Goal: Use online tool/utility: Utilize a website feature to perform a specific function

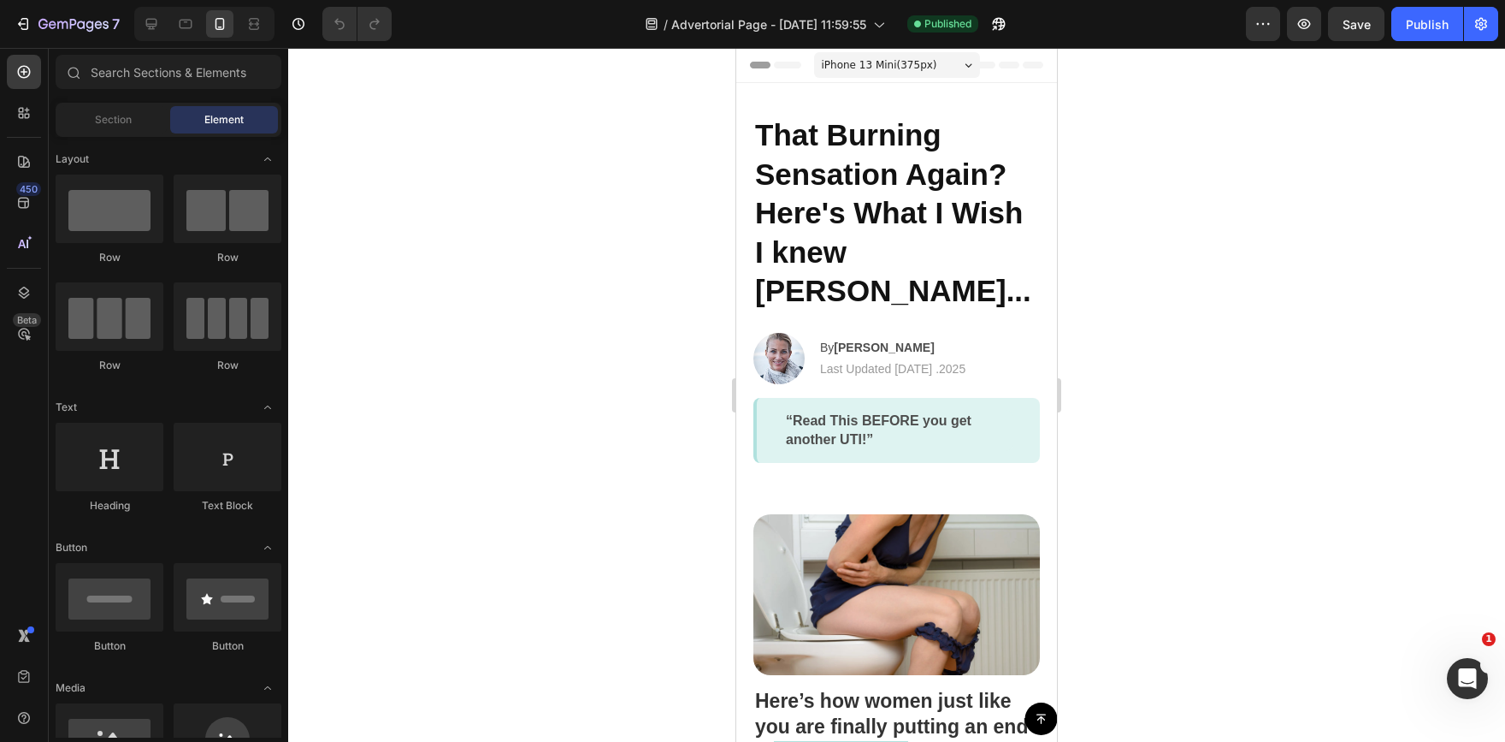
drag, startPoint x: 1043, startPoint y: 77, endPoint x: 1048, endPoint y: 102, distance: 25.2
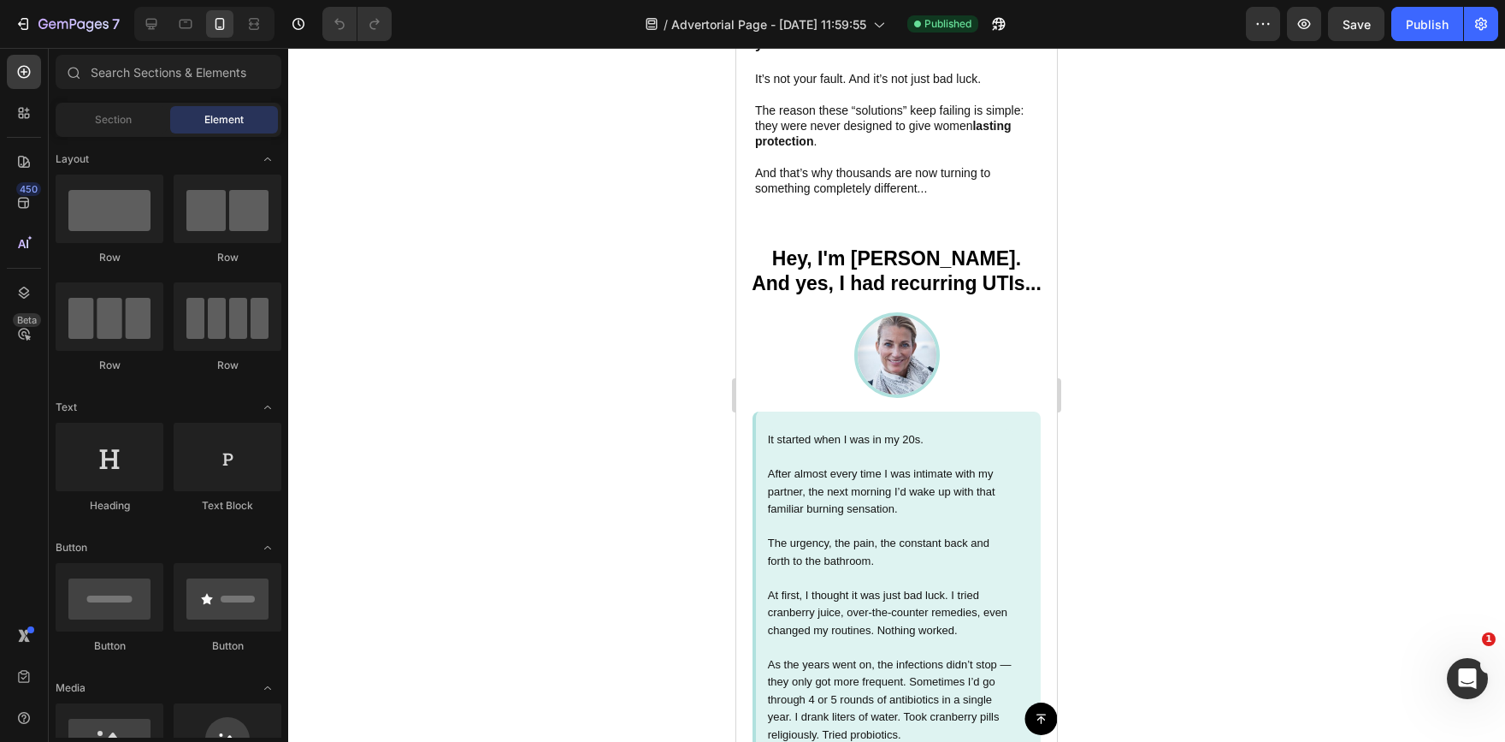
scroll to position [1030, 0]
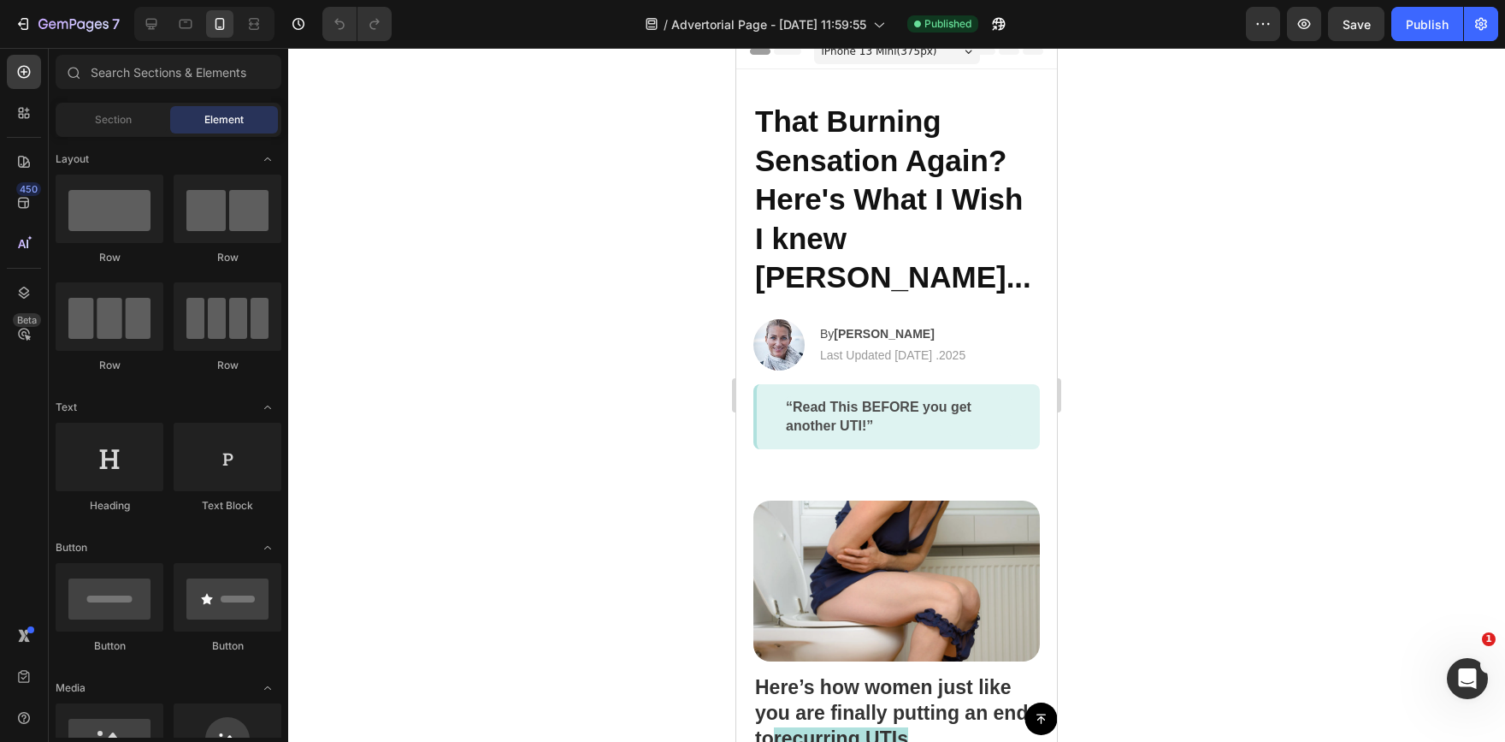
scroll to position [0, 0]
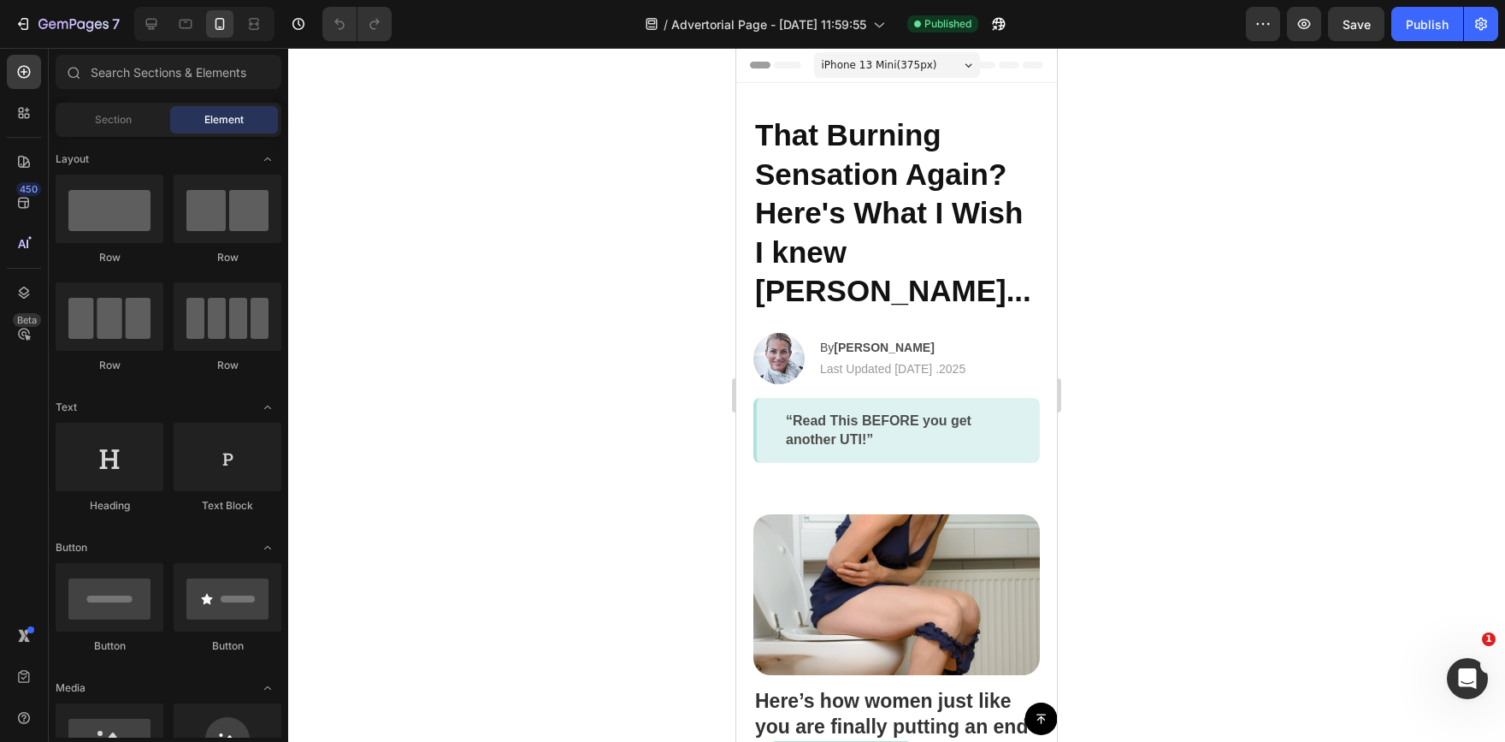
drag, startPoint x: 1047, startPoint y: 161, endPoint x: 1757, endPoint y: 95, distance: 712.9
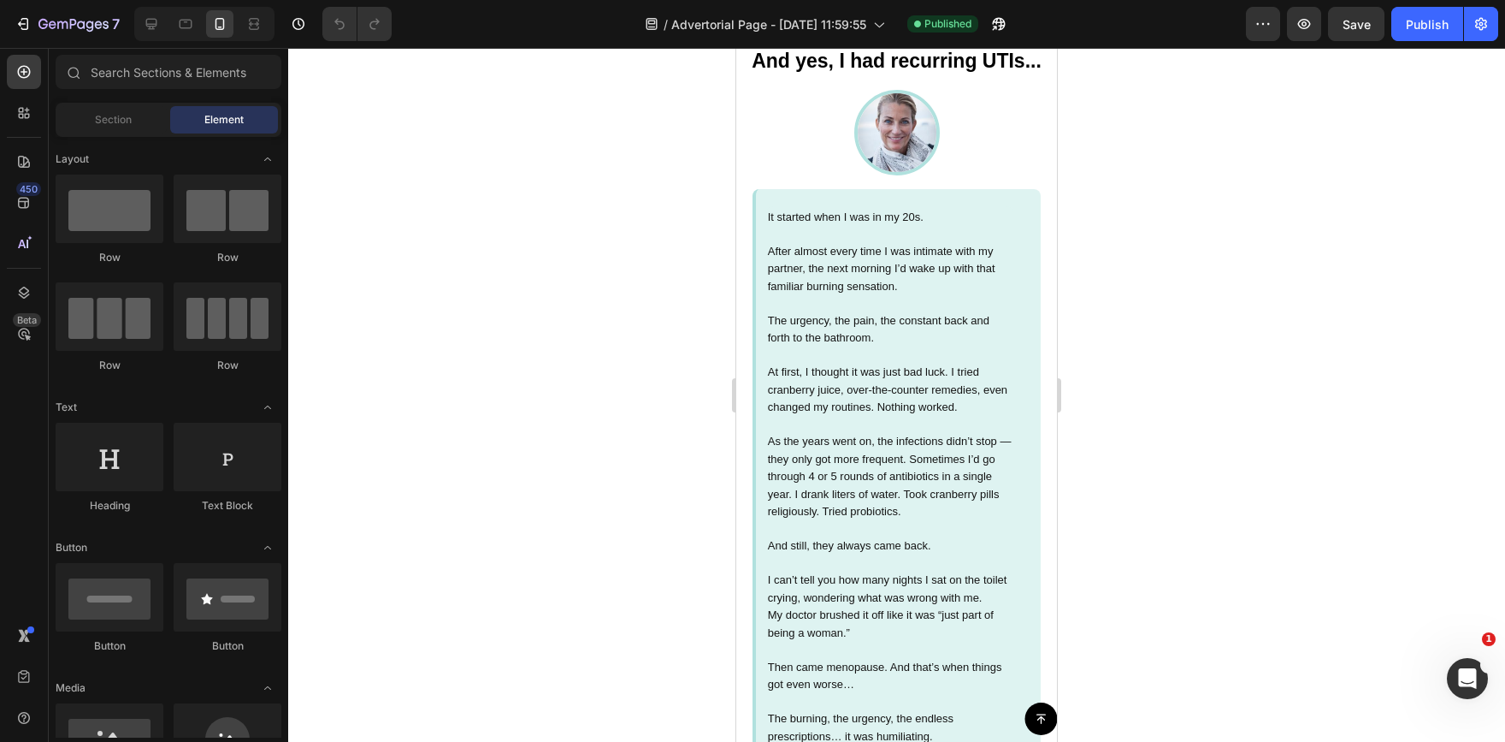
scroll to position [1197, 0]
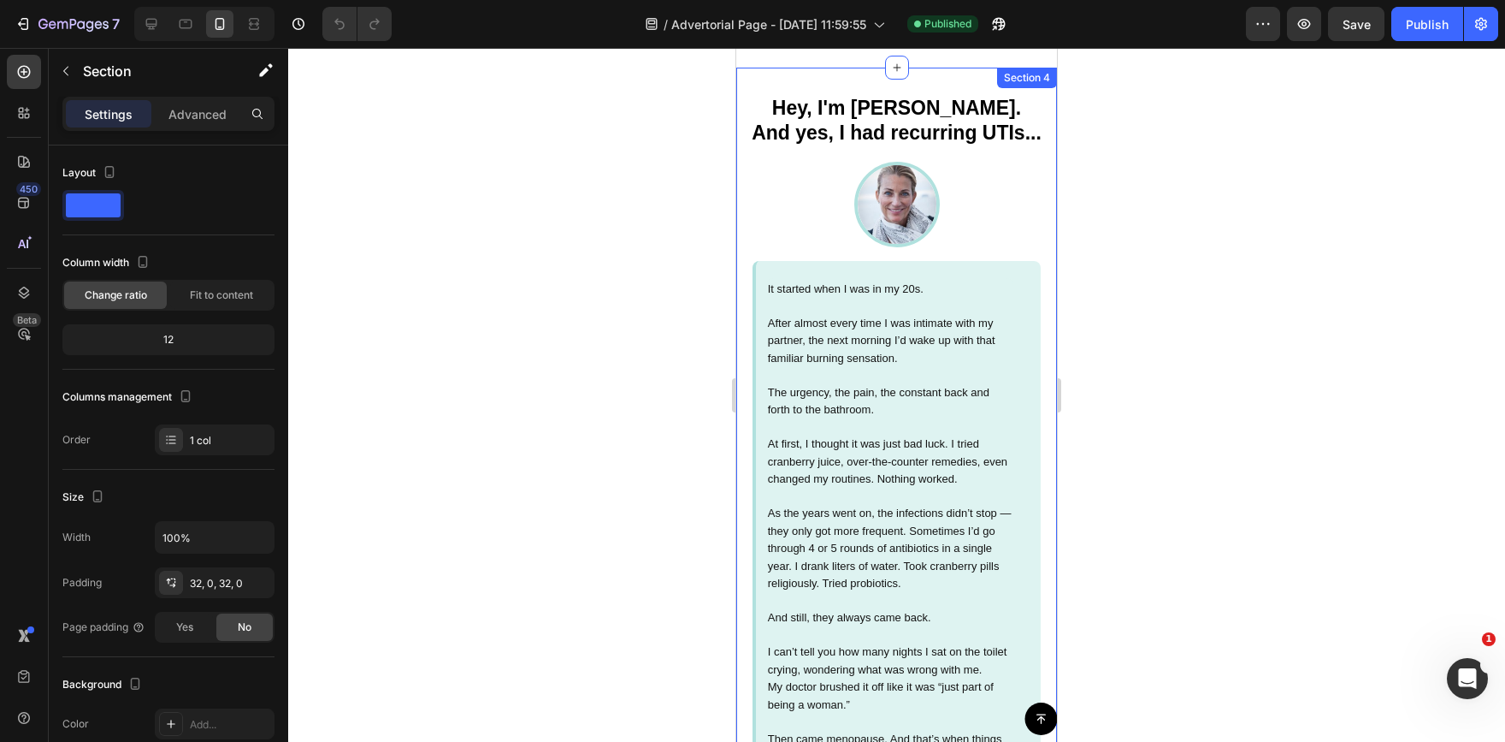
click at [932, 84] on div "Hey, I'm [PERSON_NAME]. And yes, I had recurring UTIs... Text Block Image It st…" at bounding box center [896, 639] width 321 height 1143
click at [1078, 149] on div at bounding box center [896, 395] width 1217 height 694
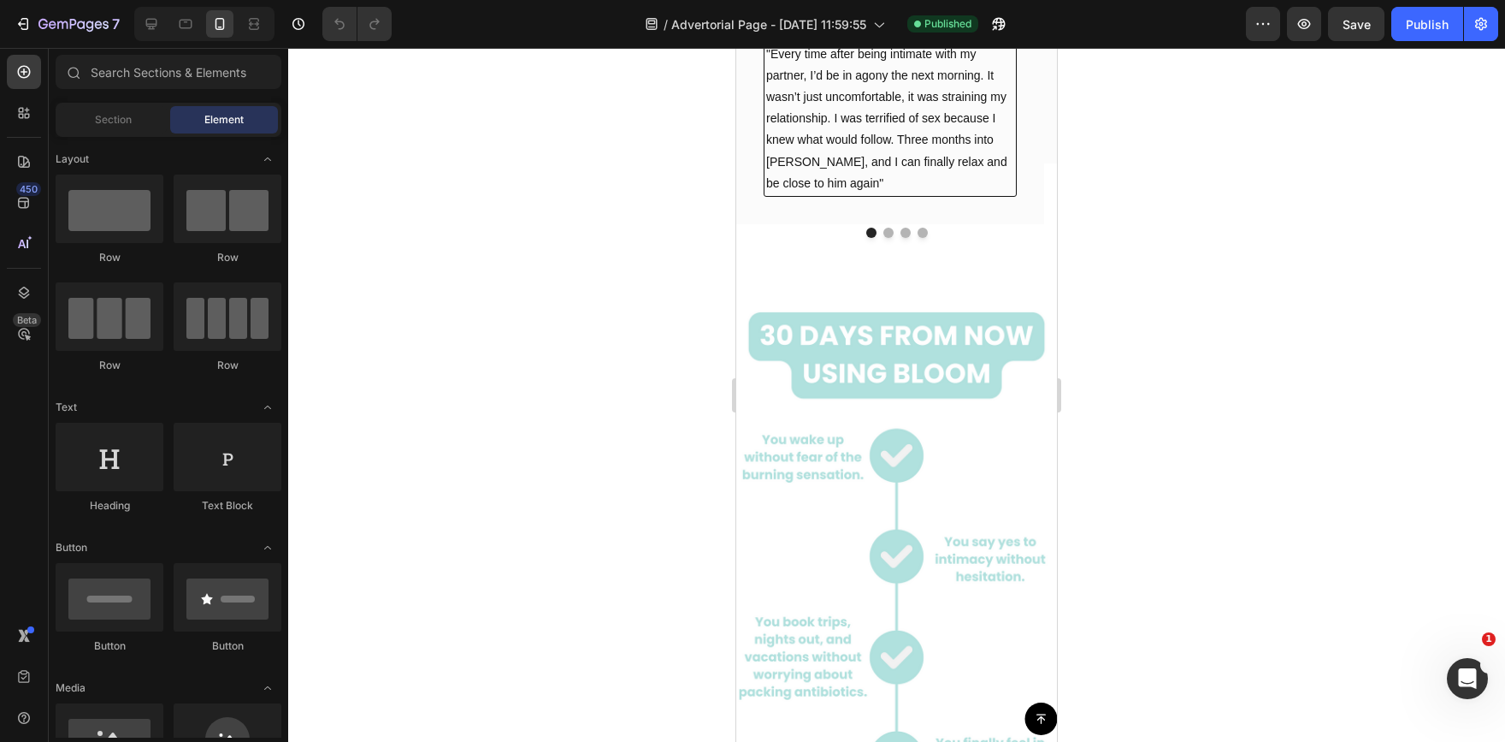
scroll to position [5940, 0]
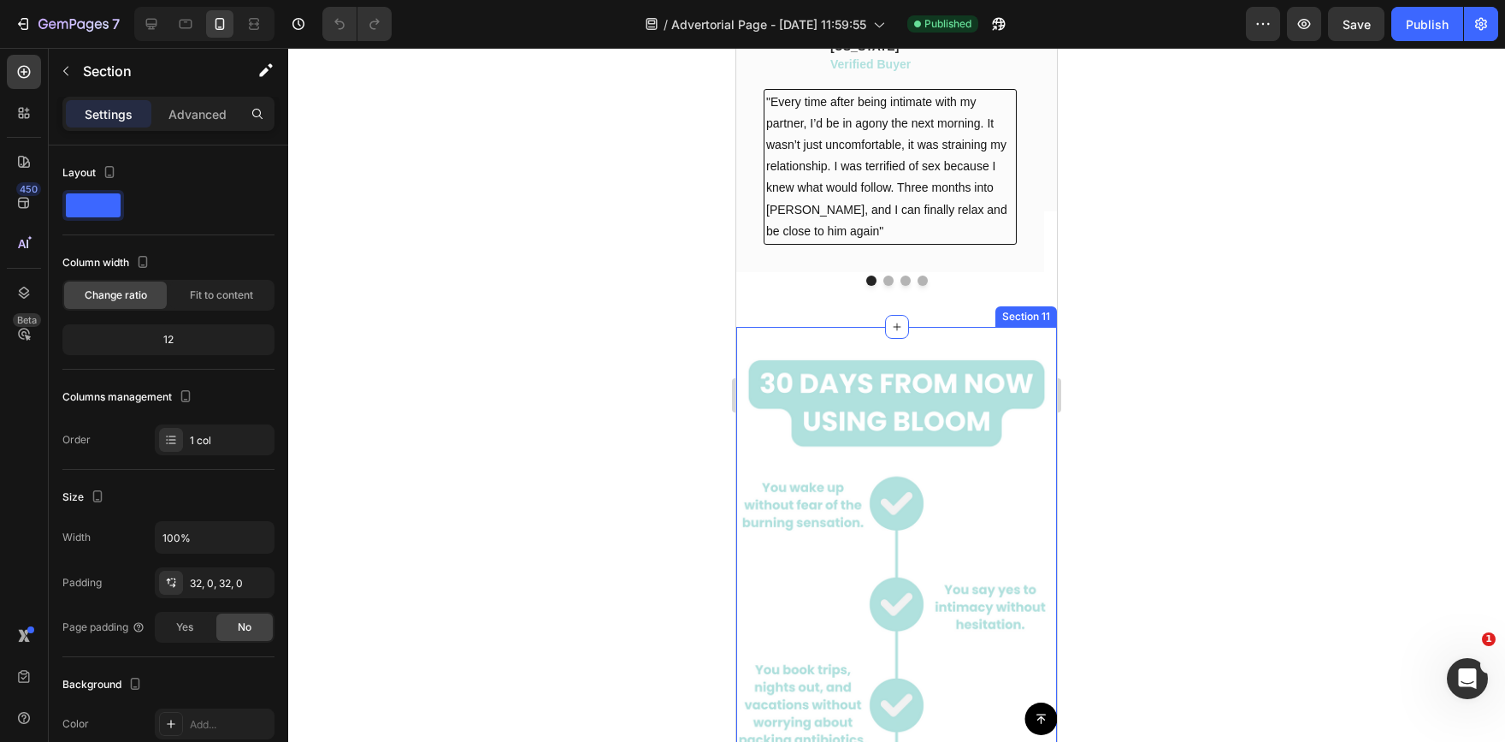
click at [942, 332] on div "Image Section 11" at bounding box center [896, 601] width 321 height 548
click at [1037, 304] on icon at bounding box center [1042, 310] width 11 height 12
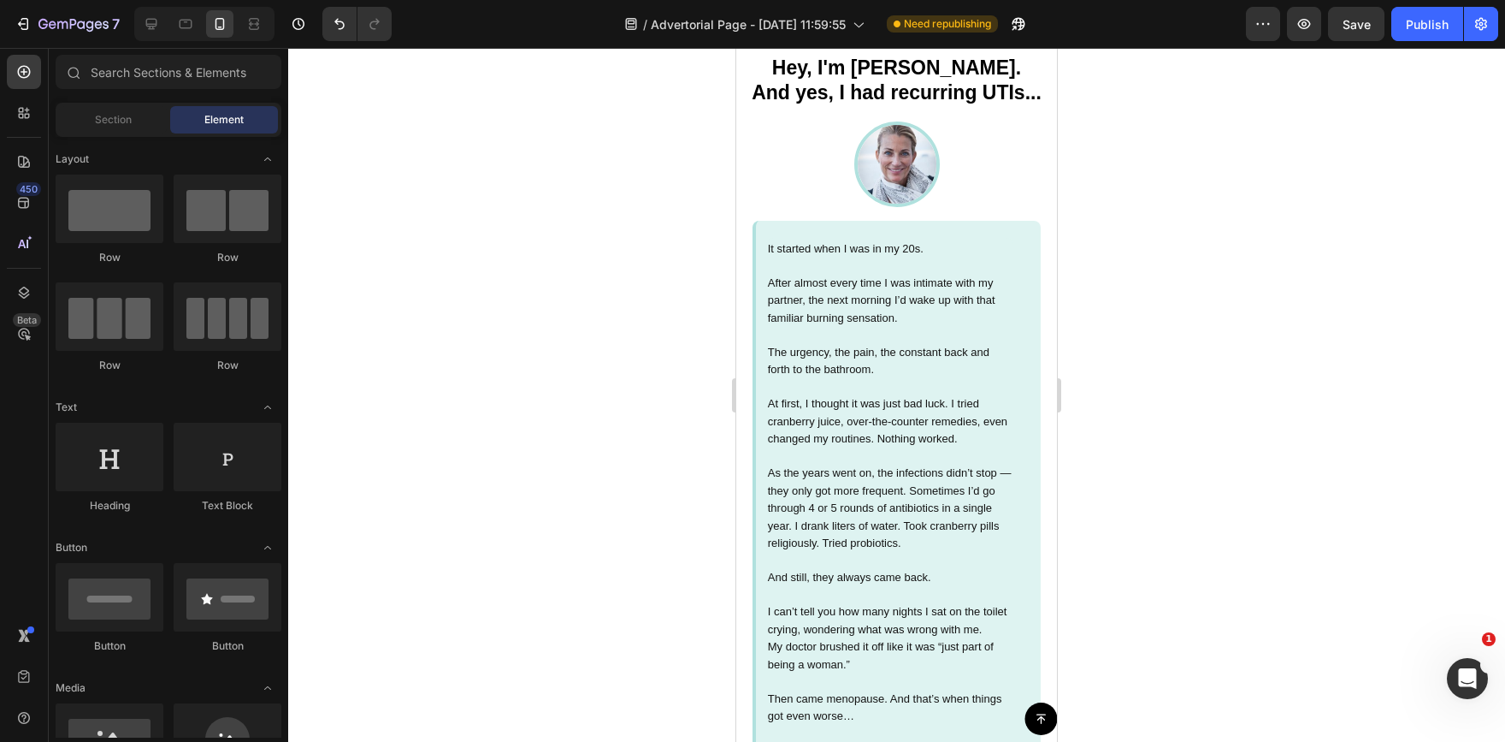
scroll to position [1039, 0]
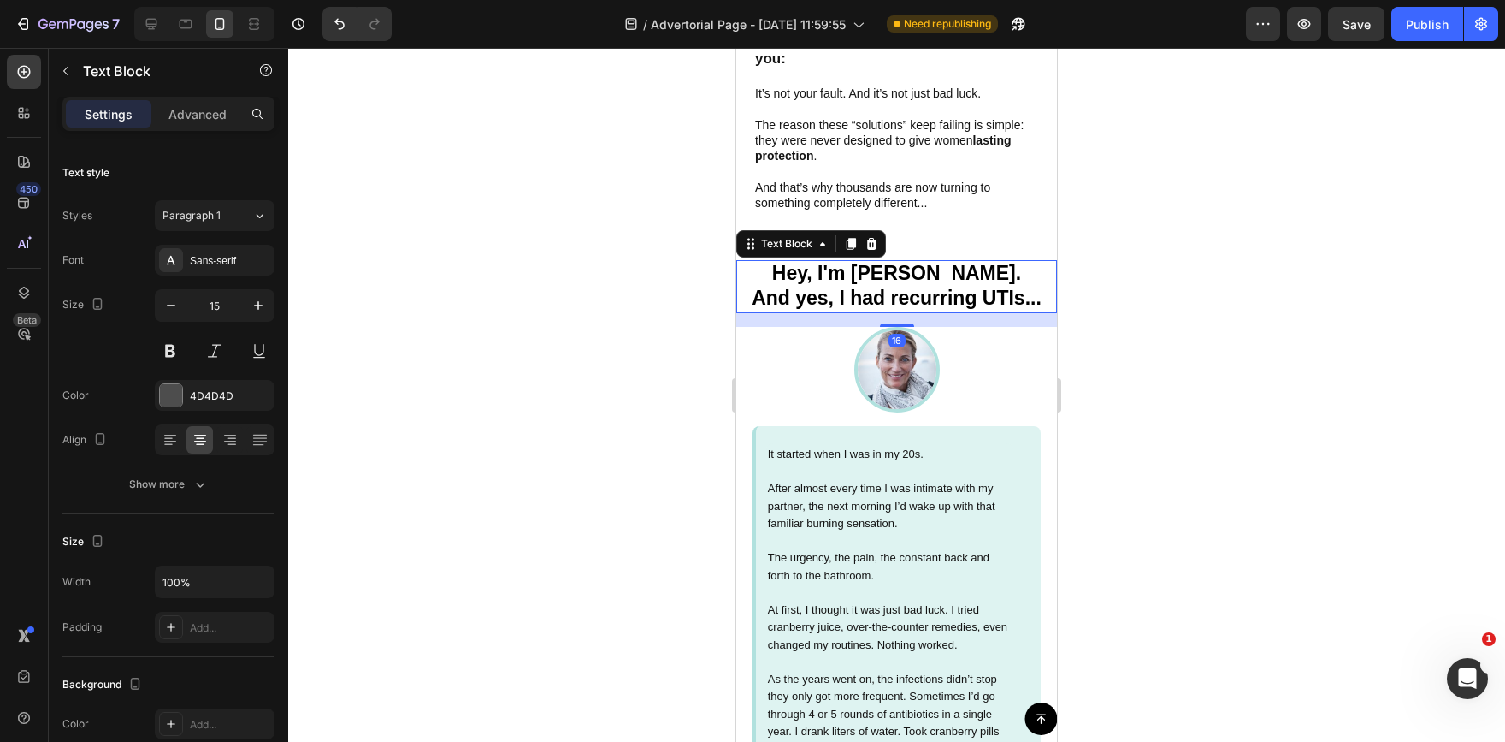
click at [1007, 262] on p "Hey, I'm [PERSON_NAME]. And yes, I had recurring UTIs..." at bounding box center [896, 287] width 317 height 50
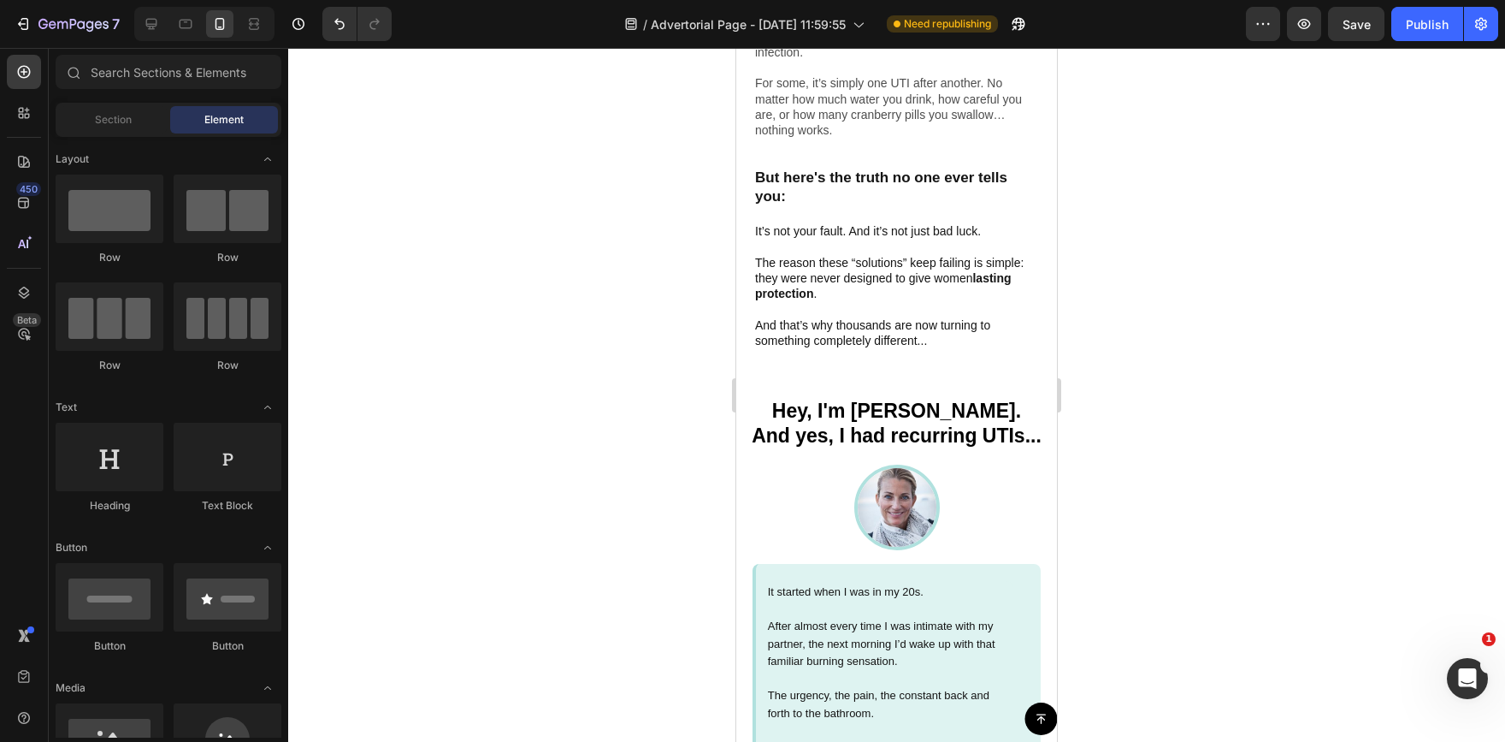
scroll to position [936, 0]
